Goal: Information Seeking & Learning: Learn about a topic

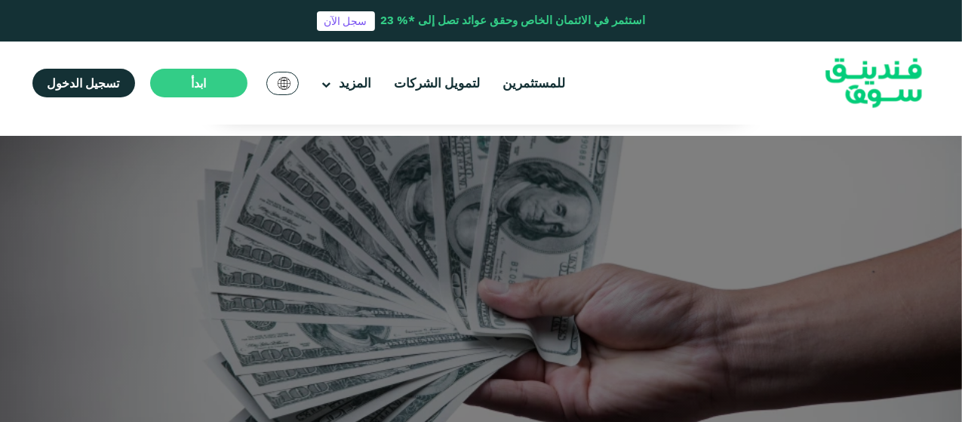
drag, startPoint x: 870, startPoint y: 78, endPoint x: 794, endPoint y: 85, distance: 76.6
click at [794, 85] on div "للمستثمرين لتمويل الشركات المزيد من نحن" at bounding box center [481, 82] width 921 height 83
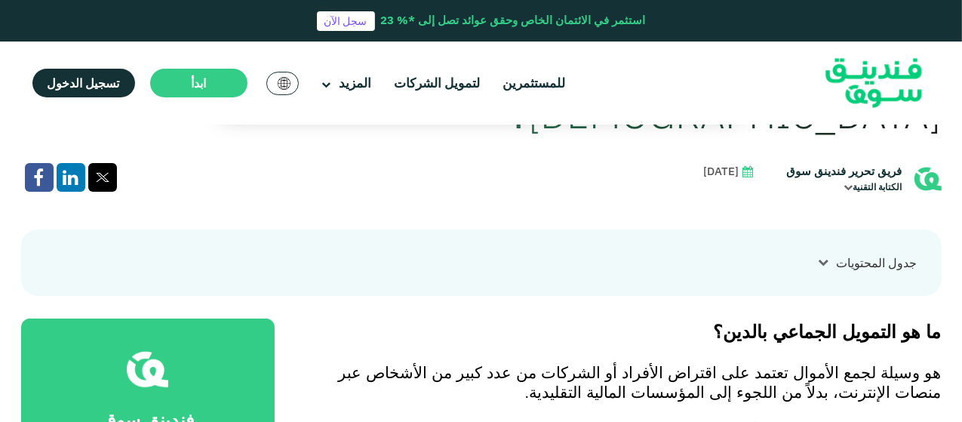
scroll to position [302, 0]
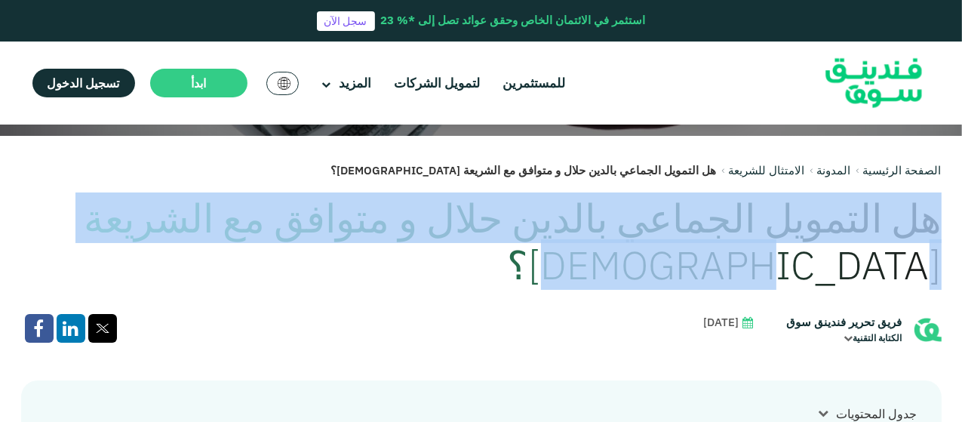
drag, startPoint x: 942, startPoint y: 219, endPoint x: 727, endPoint y: 262, distance: 218.6
copy h1 "هل التمويل الجماعي بالدين حلال و متوافق مع الشريعة الإسلامية؟"
